Goal: Task Accomplishment & Management: Manage account settings

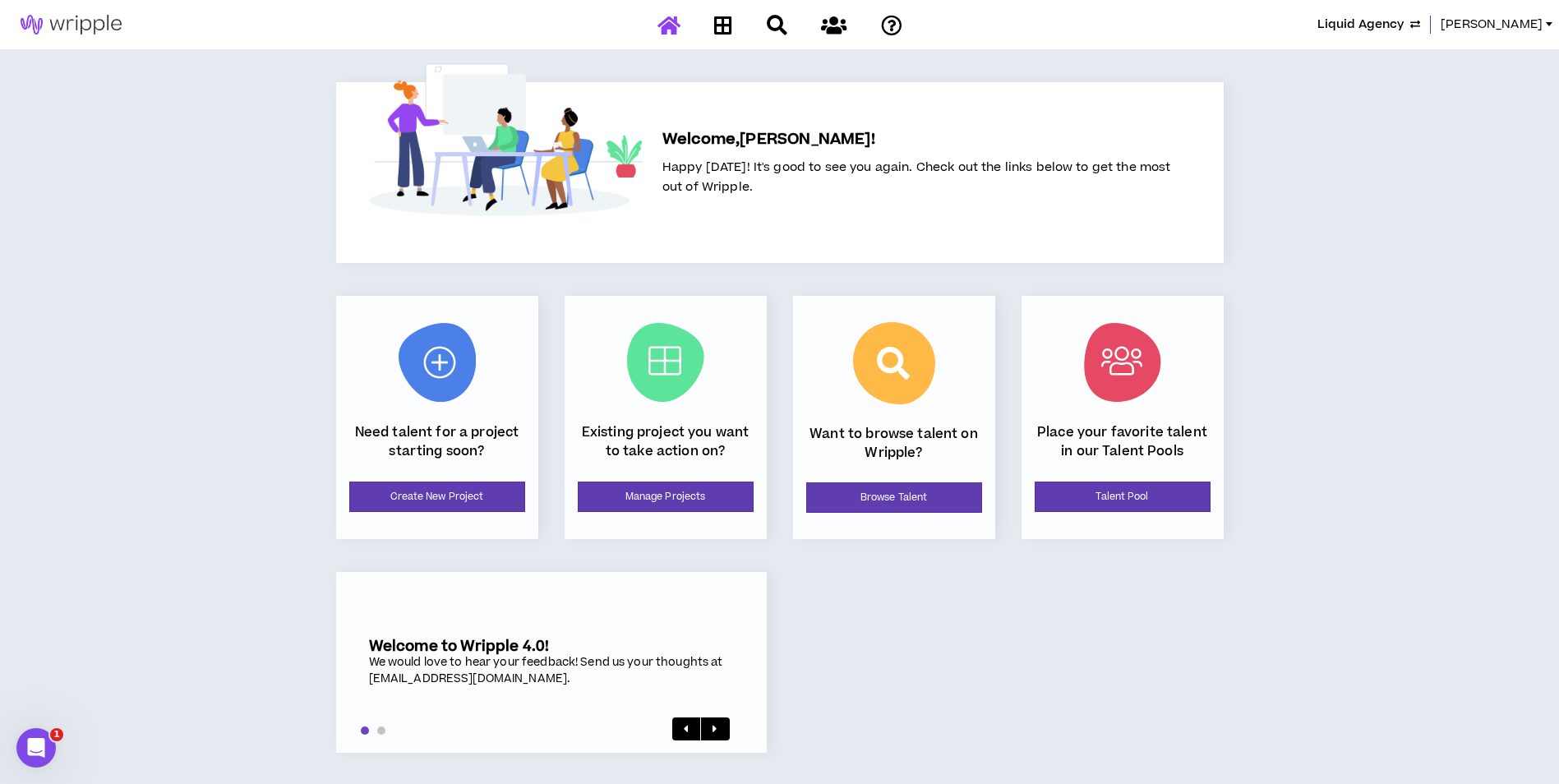
click at [1404, 23] on span "Liquid Agency" at bounding box center [1360, 25] width 86 height 18
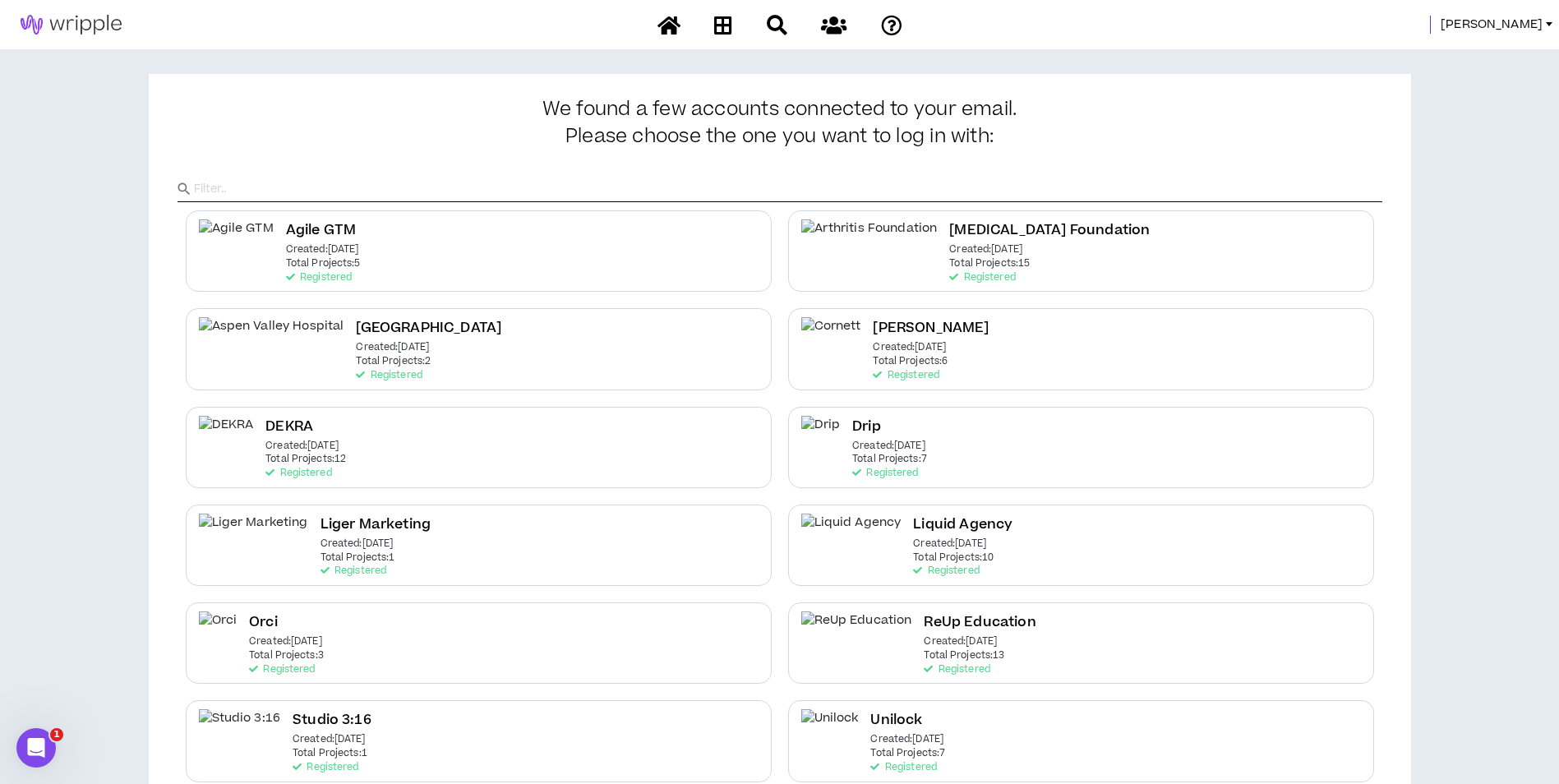
click at [1512, 21] on span "Mason" at bounding box center [1491, 25] width 102 height 18
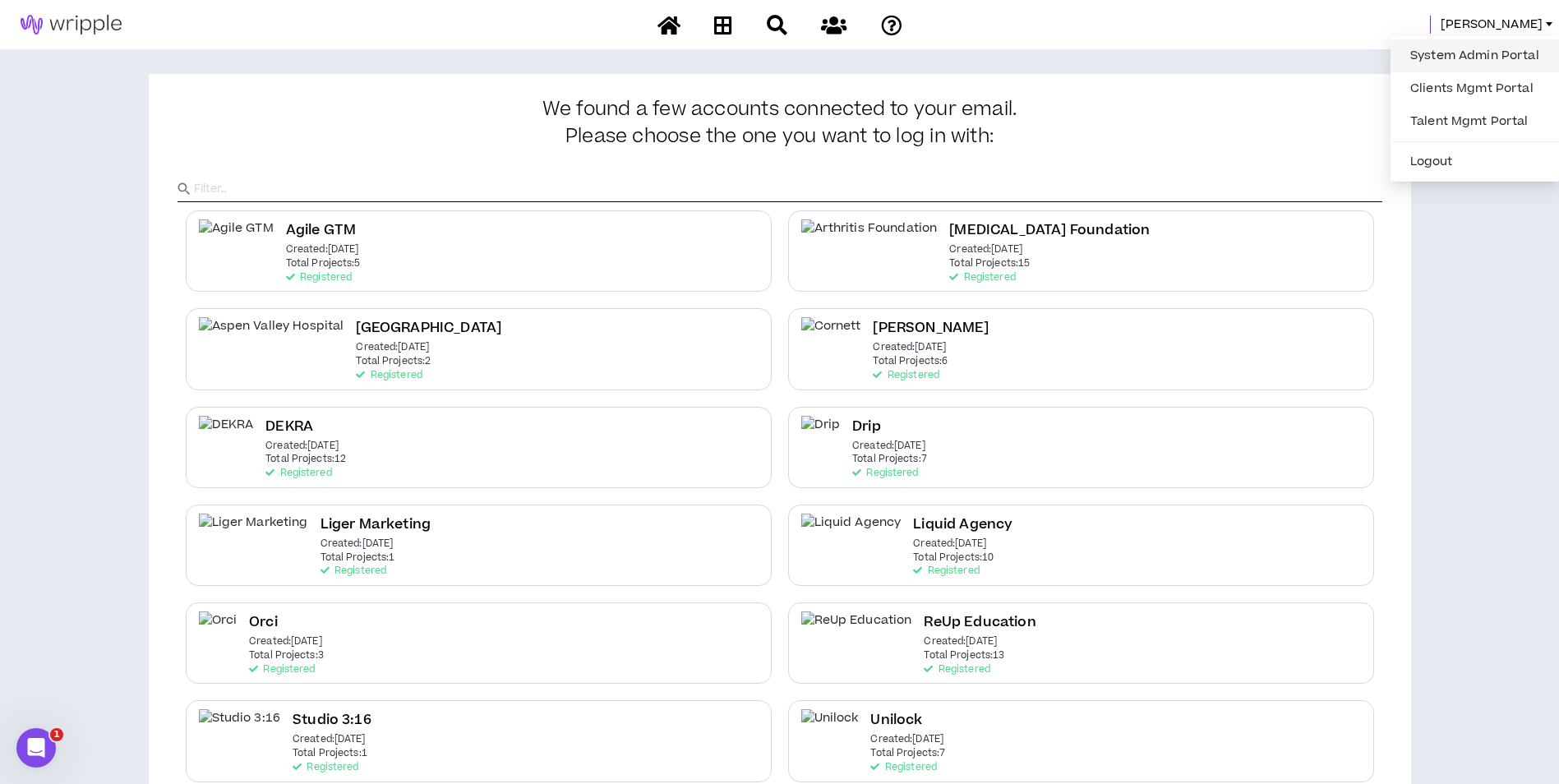
click at [1499, 47] on link "System Admin Portal" at bounding box center [1474, 56] width 148 height 25
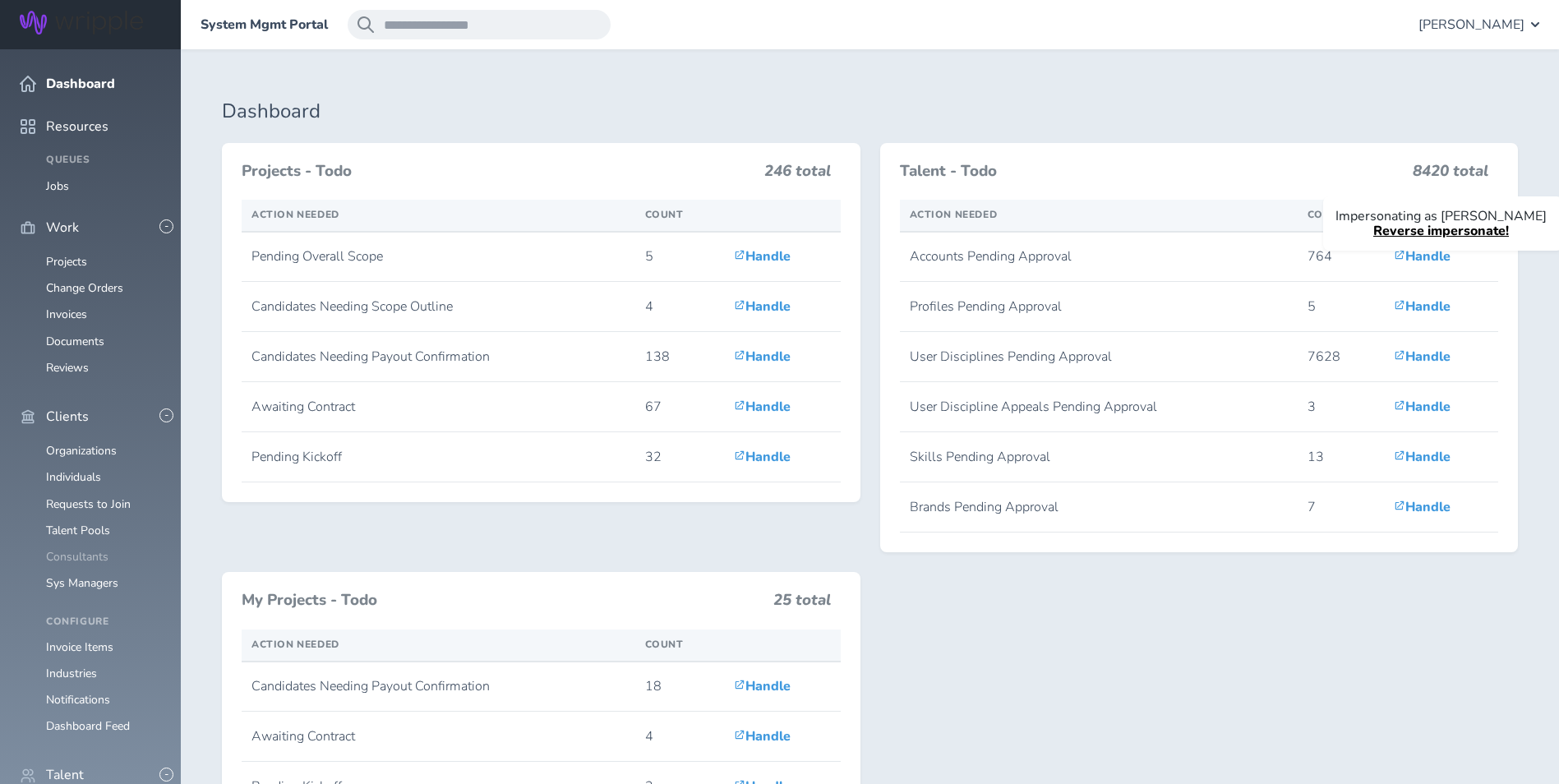
click at [60, 549] on link "Consultants" at bounding box center [77, 557] width 62 height 16
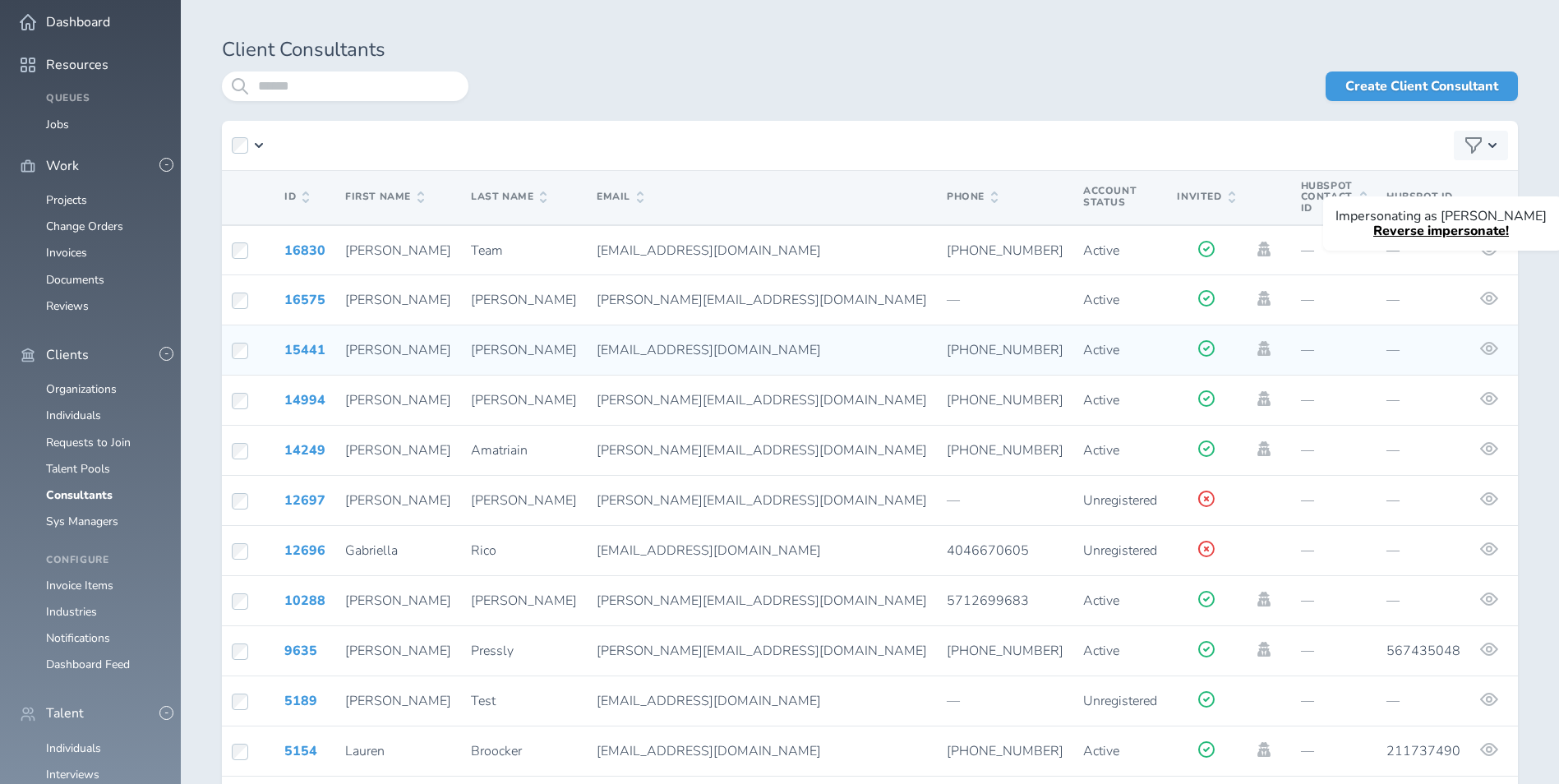
scroll to position [299, 0]
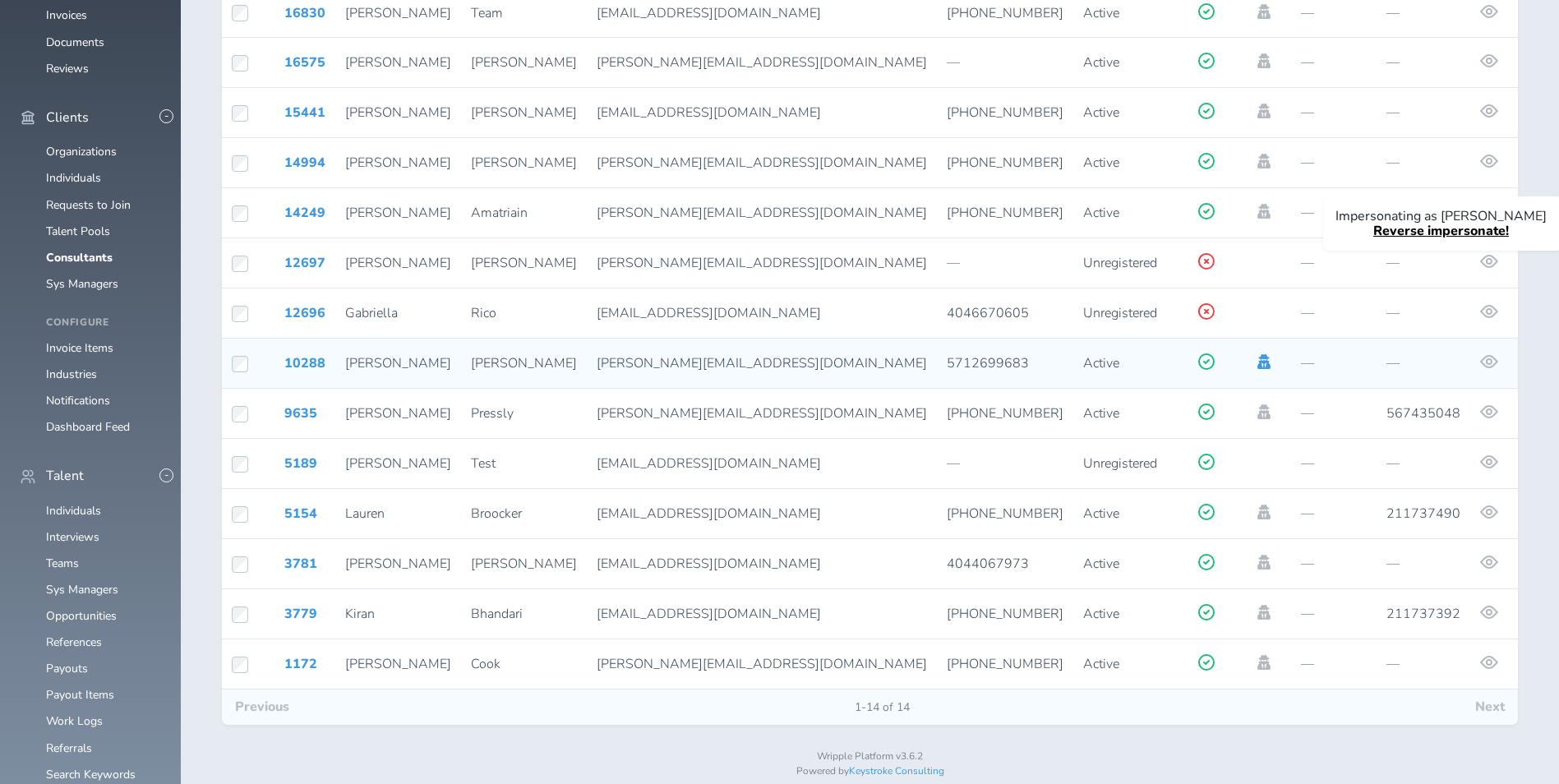
click at [1257, 354] on icon at bounding box center [1263, 361] width 13 height 15
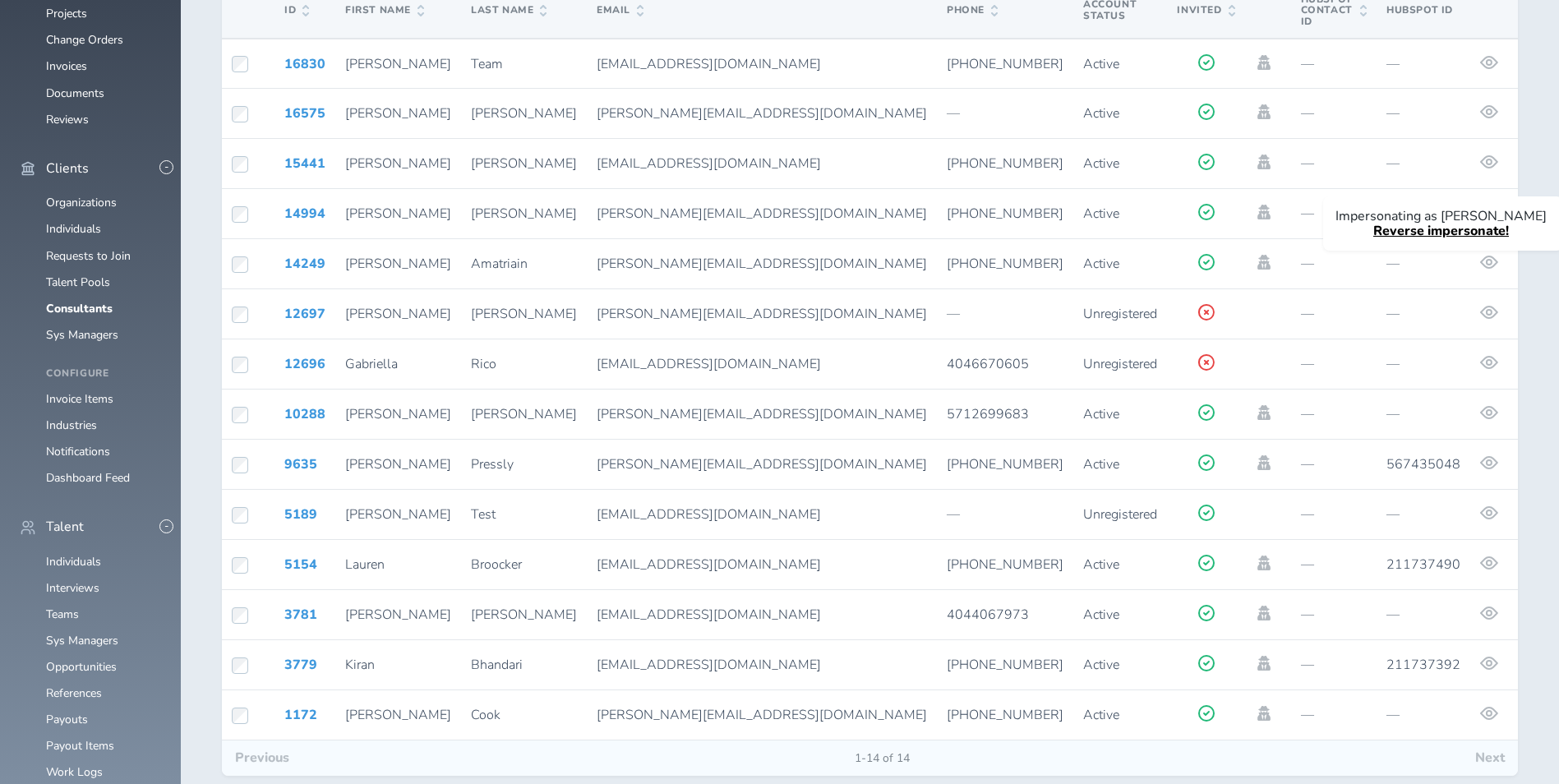
scroll to position [299, 0]
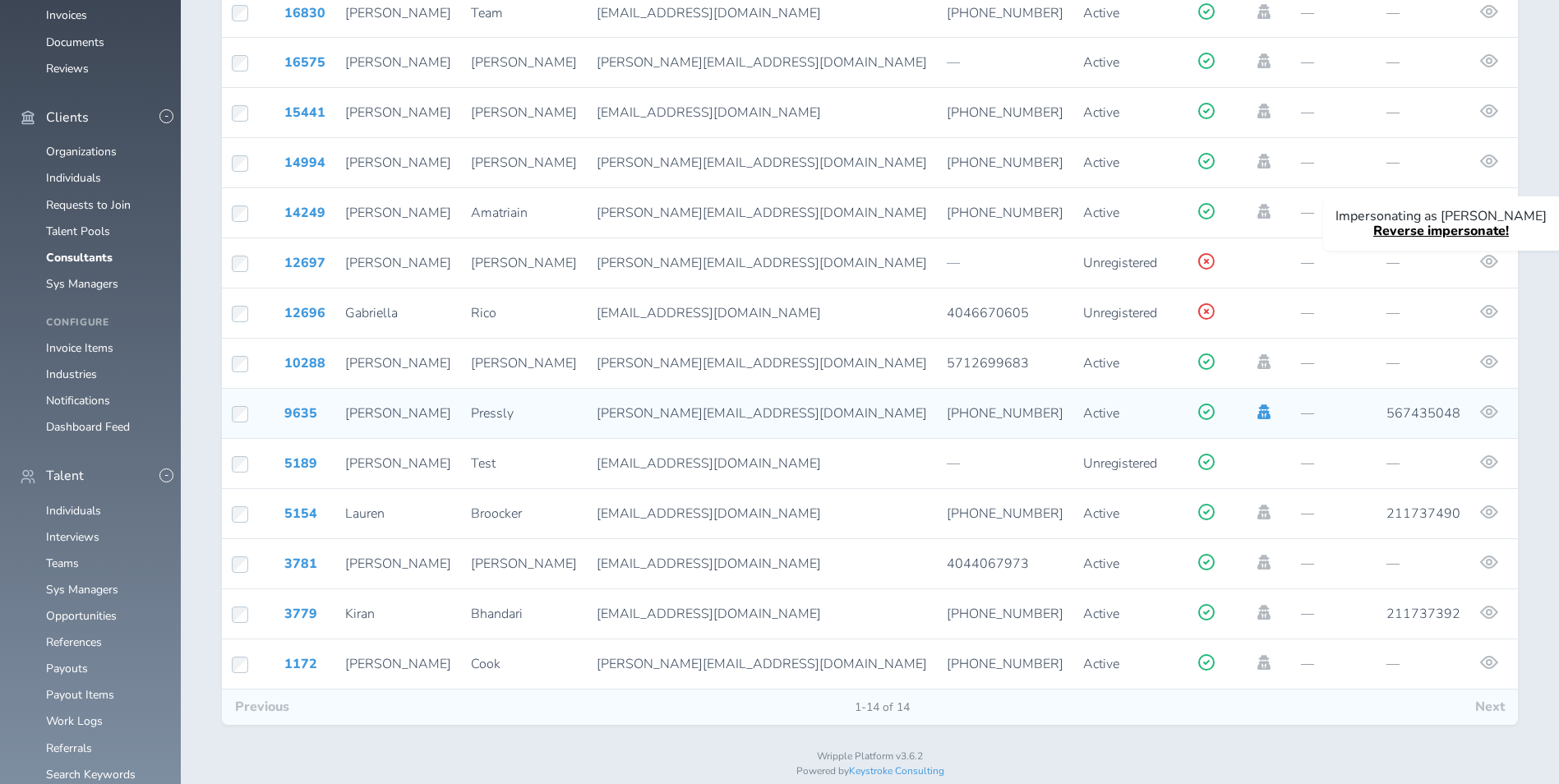
click at [1257, 404] on icon at bounding box center [1263, 411] width 13 height 15
